Goal: Check status

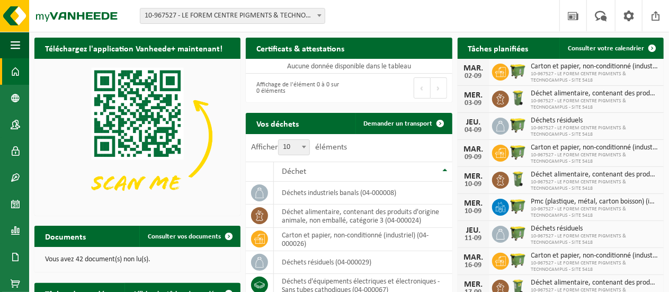
click at [226, 10] on span "10-967527 - LE FOREM CENTRE PIGMENTS & TECHNOCAMPUS - SITE 5418 - STRÉPY-[GEOGR…" at bounding box center [232, 15] width 184 height 15
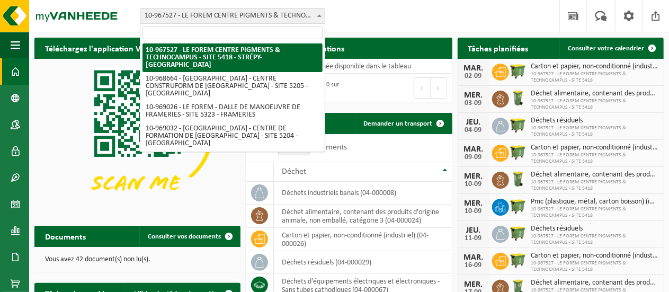
click at [374, 22] on div "Site: 10-967527 - LE FOREM CENTRE PIGMENTS & TECHNOCAMPUS - SITE 5418 - STRÉPY-…" at bounding box center [334, 16] width 669 height 32
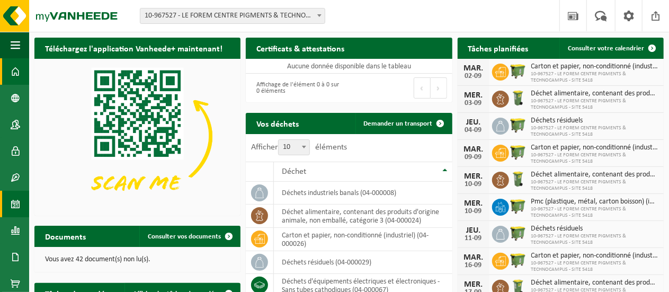
click at [14, 206] on span at bounding box center [16, 204] width 10 height 26
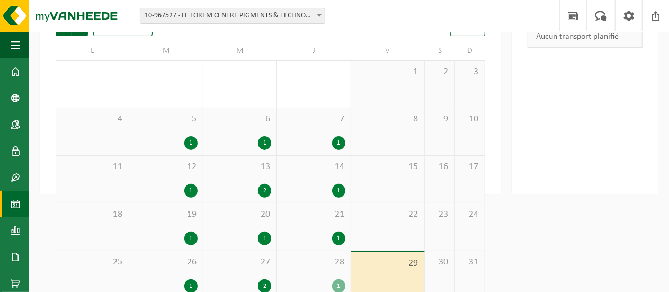
scroll to position [96, 0]
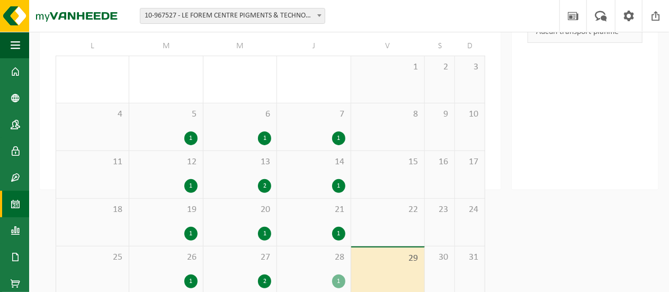
click at [315, 183] on div "1" at bounding box center [313, 186] width 62 height 14
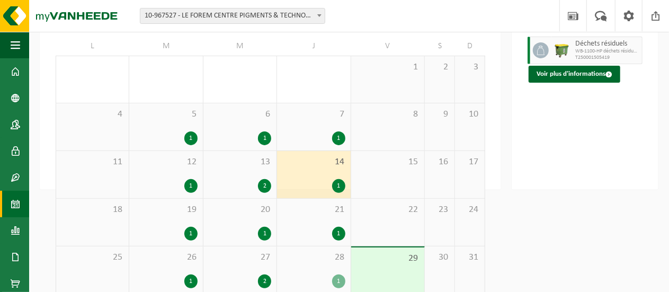
click at [305, 233] on div "1" at bounding box center [313, 234] width 62 height 14
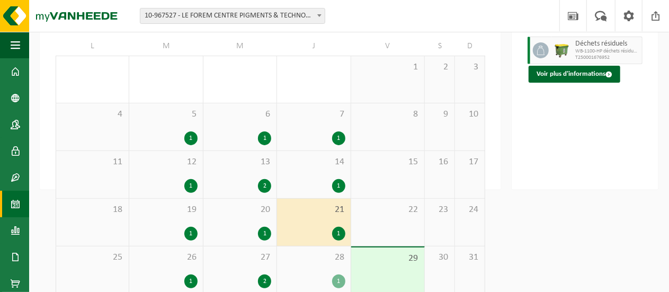
click at [233, 217] on div "20 1" at bounding box center [239, 222] width 73 height 47
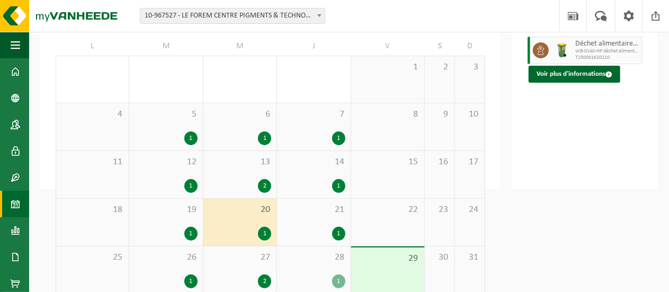
click at [185, 220] on div "19 1" at bounding box center [165, 222] width 73 height 47
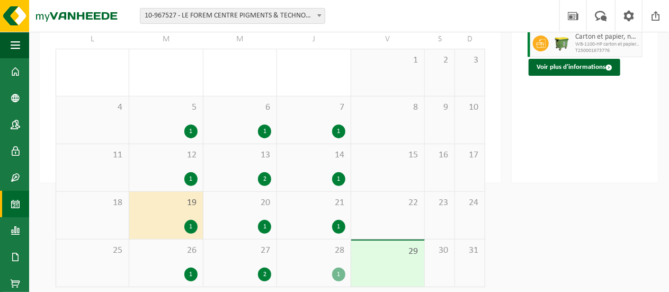
scroll to position [109, 0]
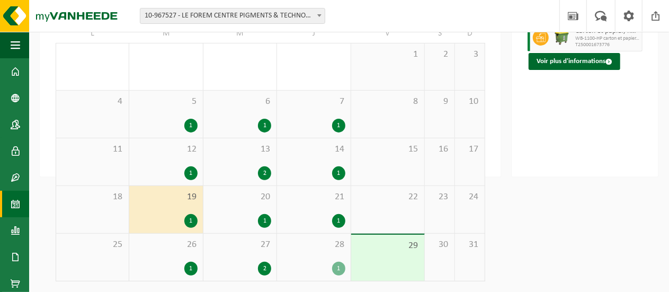
click at [307, 257] on div "28 1" at bounding box center [313, 256] width 73 height 47
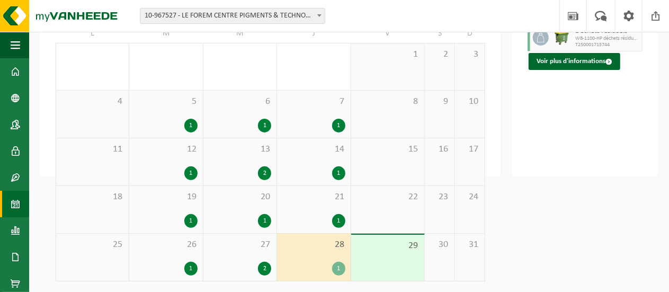
click at [231, 252] on div "27 2" at bounding box center [239, 256] width 73 height 47
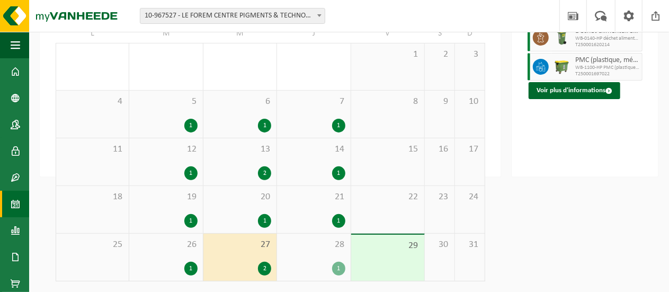
click at [179, 256] on div "26 1" at bounding box center [165, 256] width 73 height 47
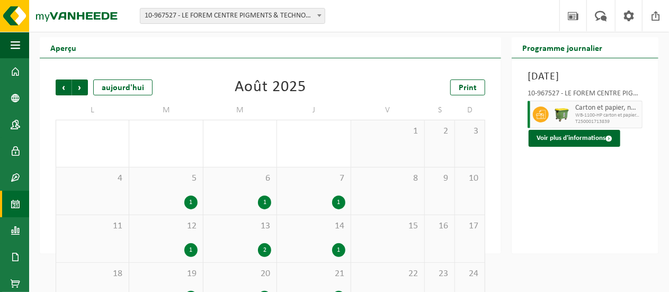
scroll to position [31, 0]
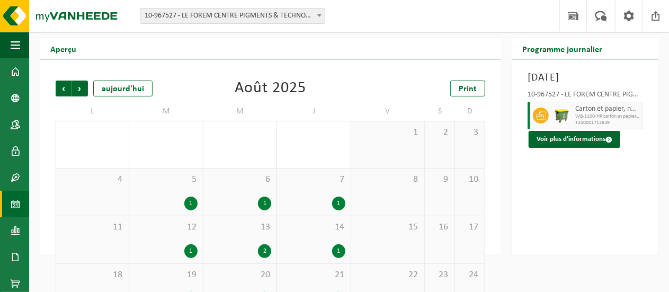
click at [307, 199] on div "1" at bounding box center [313, 203] width 62 height 14
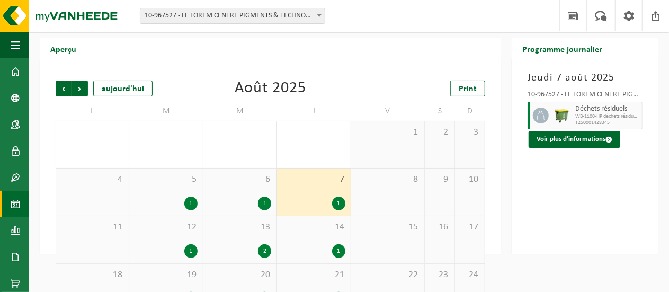
click at [244, 181] on span "6" at bounding box center [240, 180] width 62 height 12
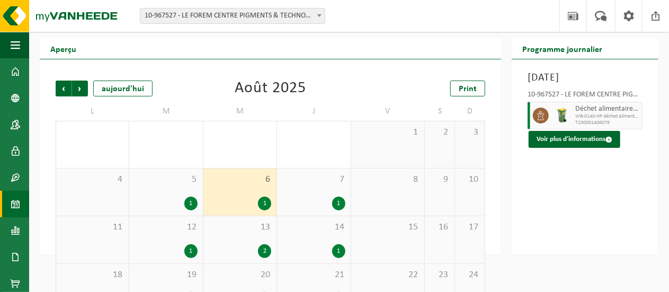
click at [173, 187] on div "5 1" at bounding box center [165, 191] width 73 height 47
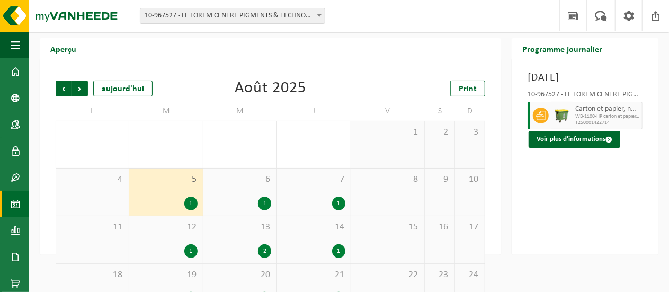
click at [55, 75] on div "Précédent Suivant aujourd'hui Août 2025 Print L M M J V S D 28 29 1 30 1 31 1 1…" at bounding box center [270, 220] width 440 height 300
click at [14, 228] on span at bounding box center [16, 230] width 10 height 26
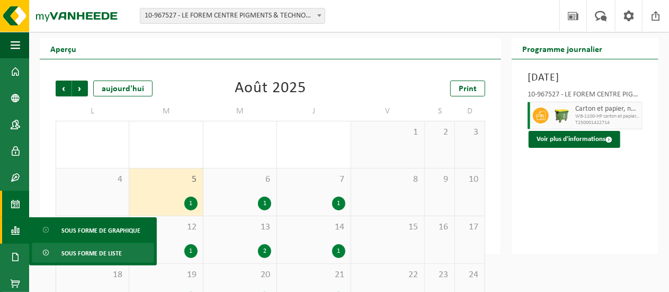
click at [82, 258] on span "Sous forme de liste" at bounding box center [91, 253] width 60 height 20
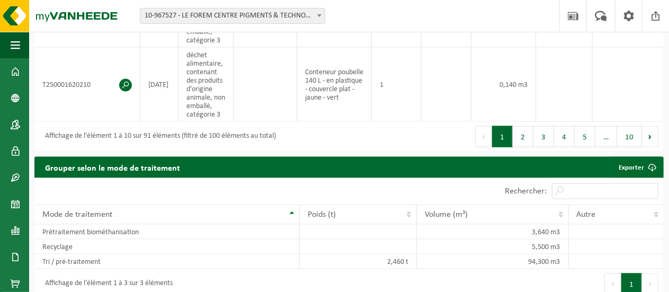
scroll to position [702, 0]
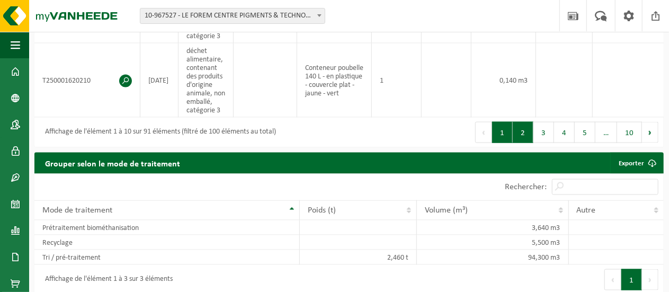
click at [535, 131] on button "3" at bounding box center [543, 132] width 21 height 21
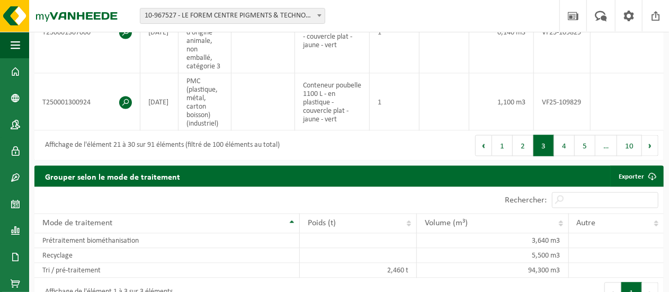
scroll to position [792, 0]
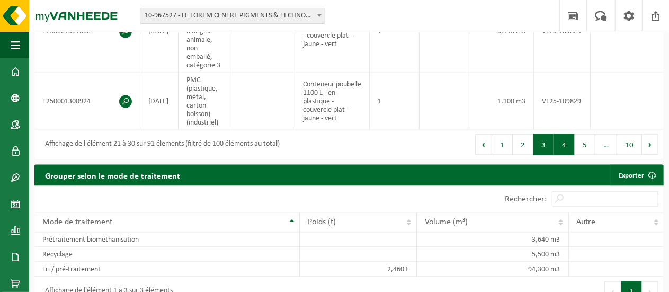
click at [558, 155] on button "4" at bounding box center [564, 144] width 21 height 21
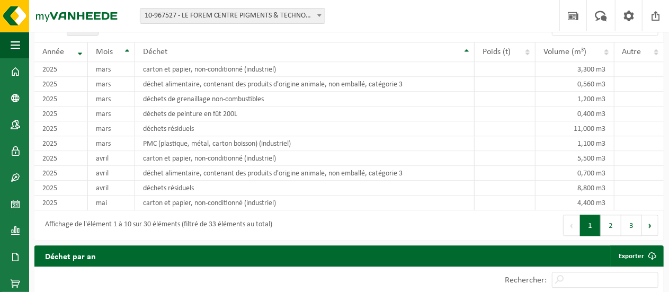
scroll to position [1112, 0]
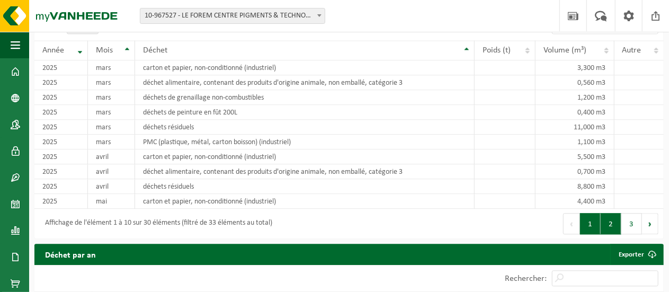
click at [604, 234] on button "2" at bounding box center [610, 223] width 21 height 21
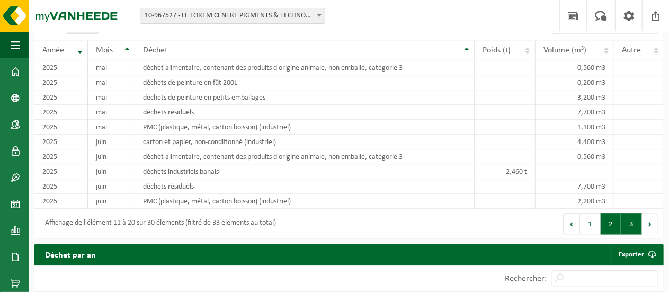
click at [626, 234] on button "3" at bounding box center [631, 223] width 21 height 21
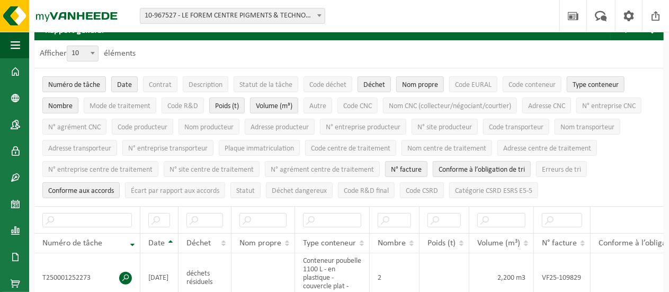
scroll to position [0, 0]
